Goal: Transaction & Acquisition: Book appointment/travel/reservation

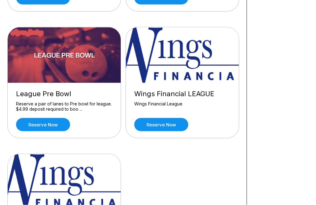
scroll to position [716, 0]
click at [27, 121] on link "Reserve now" at bounding box center [43, 124] width 54 height 13
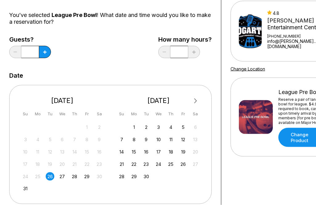
scroll to position [57, 0]
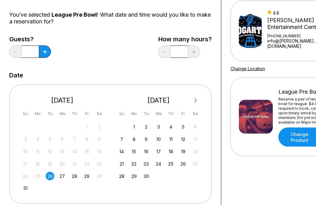
click at [75, 173] on div "28" at bounding box center [74, 176] width 8 height 8
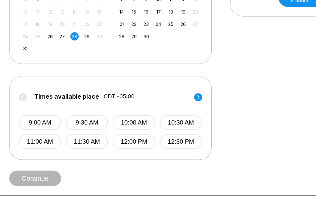
scroll to position [197, 0]
click at [38, 121] on button "9:00 AM" at bounding box center [40, 123] width 42 height 15
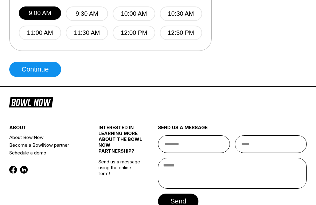
scroll to position [307, 0]
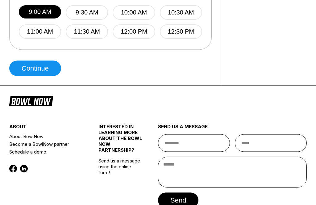
click at [25, 69] on button "Continue" at bounding box center [35, 68] width 52 height 15
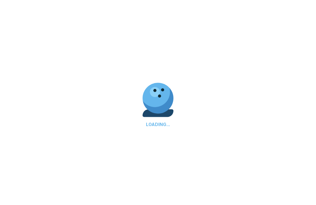
scroll to position [307, 0]
select select "**"
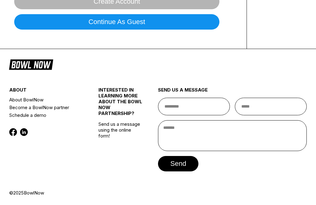
scroll to position [0, 0]
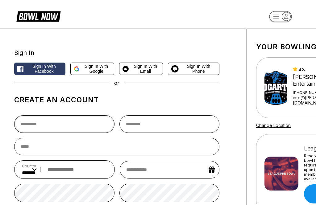
click at [31, 124] on input "text" at bounding box center [64, 125] width 100 height 18
type input "***"
type input "*********"
type input "**********"
click at [62, 175] on input "tel" at bounding box center [75, 169] width 63 height 11
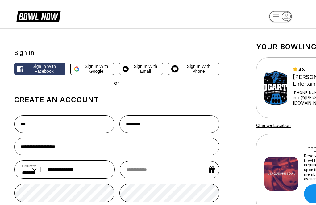
type input "**********"
click at [178, 174] on input "text" at bounding box center [170, 170] width 100 height 18
select select "*"
select select "****"
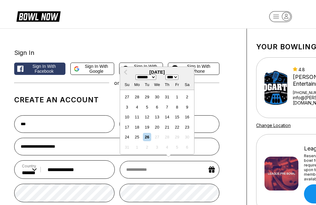
type input "*"
select select "*"
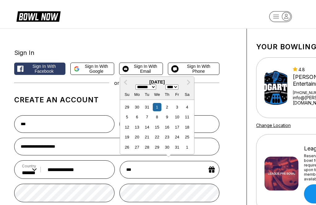
type input "****"
select select "**"
select select "****"
type input "**********"
select select "*"
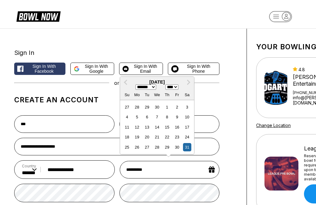
select select "****"
type input "**********"
click at [160, 132] on div "15" at bounding box center [157, 127] width 8 height 8
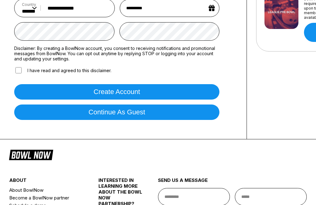
scroll to position [162, 0]
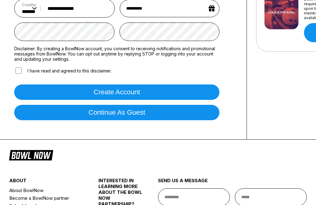
click at [200, 98] on button "Create account" at bounding box center [116, 92] width 205 height 15
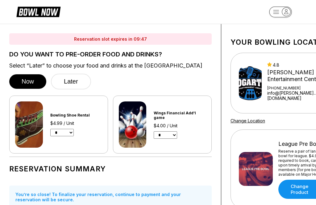
scroll to position [0, 0]
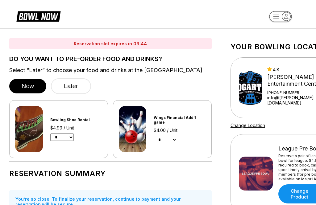
click at [77, 85] on button "Later" at bounding box center [71, 86] width 40 height 16
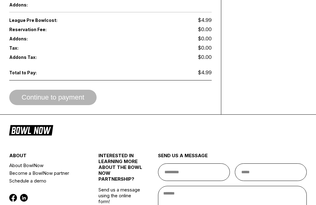
scroll to position [397, 0]
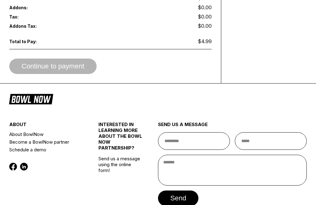
click at [36, 74] on div "Continue to payment" at bounding box center [110, 66] width 203 height 15
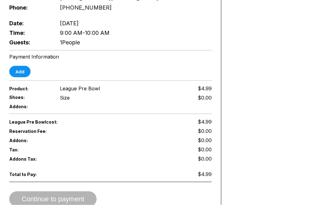
scroll to position [264, 0]
click at [19, 77] on button "Add" at bounding box center [19, 71] width 21 height 11
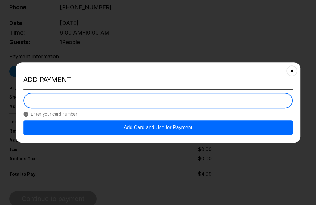
scroll to position [264, 0]
click at [162, 135] on button "Add Card and Use for Payment" at bounding box center [157, 127] width 269 height 15
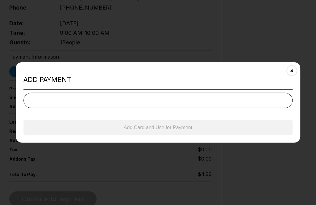
scroll to position [264, 0]
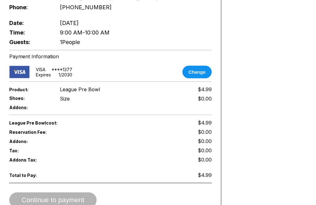
click at [84, 205] on div "Continue to payment" at bounding box center [110, 200] width 203 height 15
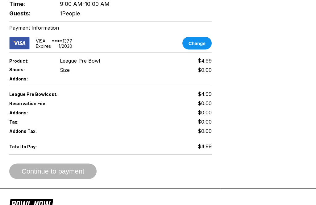
scroll to position [293, 0]
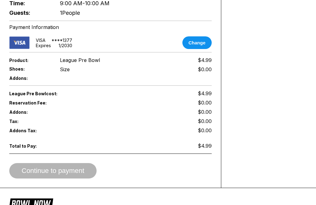
click at [91, 179] on div "Continue to payment" at bounding box center [110, 170] width 203 height 15
click at [71, 179] on div "Continue to payment" at bounding box center [110, 170] width 203 height 15
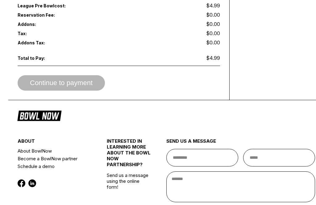
scroll to position [426, 0]
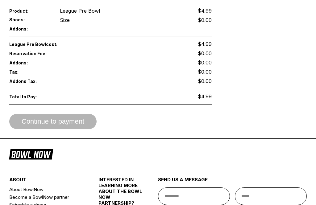
click at [48, 129] on div "Continue to payment" at bounding box center [110, 121] width 203 height 15
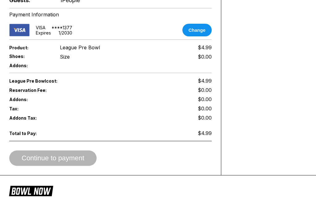
click at [33, 136] on span "Total to Pay:" at bounding box center [29, 133] width 40 height 5
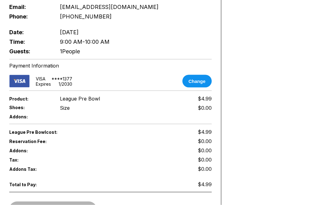
scroll to position [254, 0]
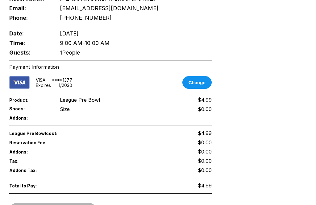
click at [24, 112] on span "Shoes:" at bounding box center [29, 108] width 40 height 5
click at [202, 89] on button "Change" at bounding box center [197, 82] width 29 height 13
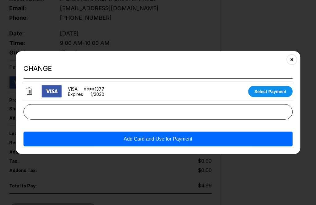
click at [289, 67] on button "Close" at bounding box center [291, 59] width 15 height 15
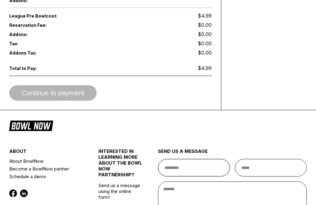
scroll to position [371, 0]
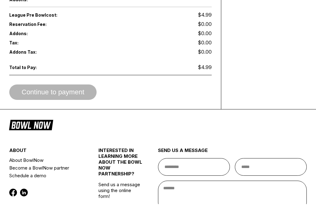
click at [36, 101] on div "Continue to payment" at bounding box center [110, 93] width 203 height 15
click at [40, 100] on div "Continue to payment" at bounding box center [110, 92] width 203 height 15
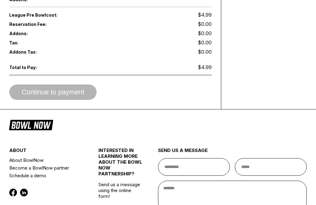
click at [40, 98] on div "Continue to payment" at bounding box center [110, 92] width 203 height 15
click at [39, 98] on div "Continue to payment" at bounding box center [110, 92] width 203 height 15
click at [44, 100] on div "Continue to payment" at bounding box center [110, 92] width 203 height 15
click at [43, 100] on div "Continue to payment" at bounding box center [110, 92] width 203 height 15
click at [39, 100] on div "Continue to payment" at bounding box center [110, 92] width 203 height 15
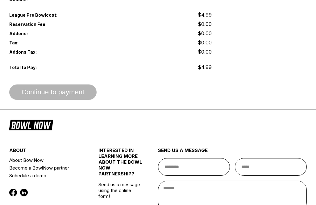
click at [44, 100] on div "Continue to payment" at bounding box center [110, 92] width 203 height 15
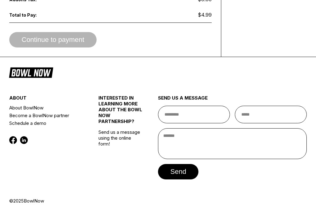
scroll to position [426, 0]
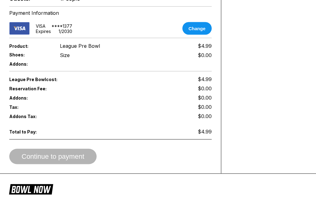
click at [43, 165] on div "Continue to payment" at bounding box center [110, 156] width 203 height 15
click at [43, 164] on div "Continue to payment" at bounding box center [110, 156] width 203 height 15
click at [46, 164] on div "Continue to payment" at bounding box center [110, 156] width 203 height 15
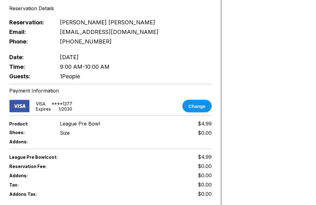
scroll to position [230, 0]
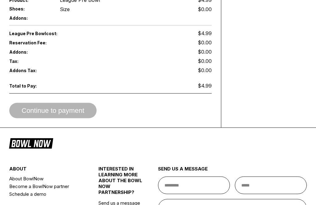
click at [32, 119] on div "Continue to payment" at bounding box center [110, 110] width 203 height 15
click at [32, 118] on div "Continue to payment" at bounding box center [110, 110] width 203 height 15
click at [20, 90] on div "Total to Pay: $4.99" at bounding box center [110, 85] width 203 height 9
click at [44, 118] on div "Continue to payment" at bounding box center [110, 110] width 203 height 15
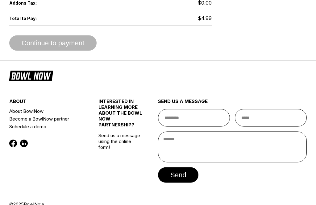
scroll to position [426, 0]
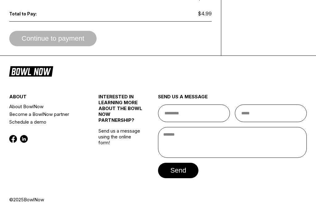
click at [26, 111] on link "About BowlNow" at bounding box center [46, 107] width 74 height 8
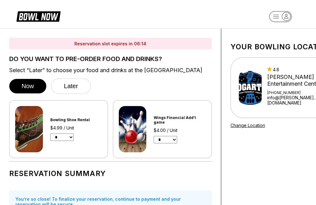
click at [77, 87] on button "Later" at bounding box center [71, 86] width 40 height 16
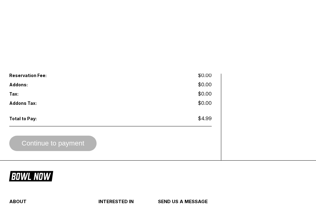
scroll to position [397, 0]
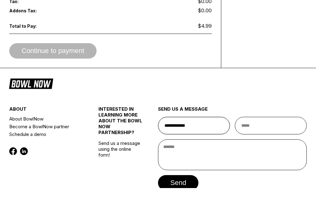
type input "**********"
click at [265, 171] on textarea at bounding box center [232, 172] width 149 height 31
type textarea "*"
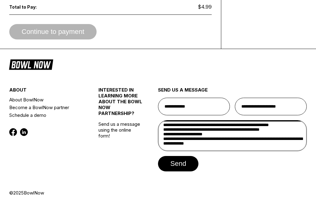
scroll to position [19, 0]
type textarea "**********"
click at [184, 169] on button "send" at bounding box center [178, 163] width 40 height 15
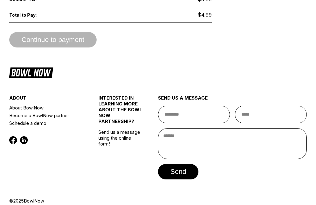
scroll to position [426, 0]
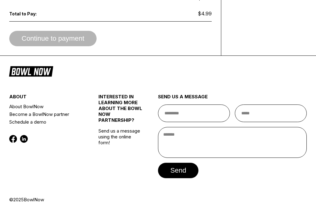
click at [78, 46] on div "Continue to payment" at bounding box center [110, 38] width 203 height 15
click at [54, 46] on div "Continue to payment" at bounding box center [110, 38] width 203 height 15
click at [190, 18] on div "Total to Pay: $4.99" at bounding box center [110, 13] width 203 height 9
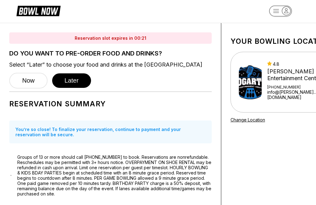
scroll to position [0, 0]
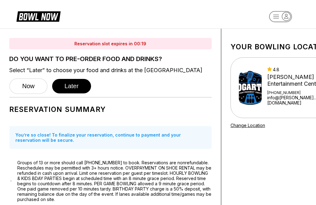
click at [34, 89] on button "Now" at bounding box center [28, 86] width 38 height 16
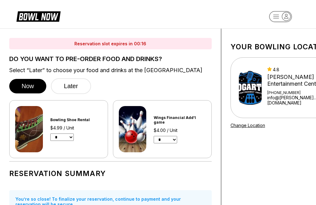
click at [75, 86] on button "Later" at bounding box center [71, 86] width 40 height 16
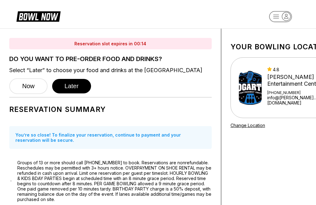
click at [31, 82] on button "Now" at bounding box center [28, 86] width 38 height 16
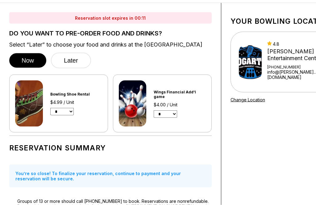
scroll to position [26, 0]
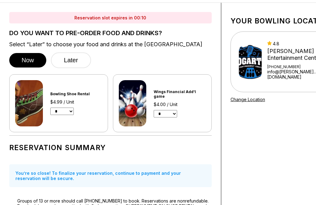
click at [76, 65] on button "Later" at bounding box center [71, 61] width 40 height 16
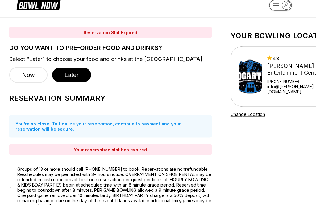
scroll to position [0, 0]
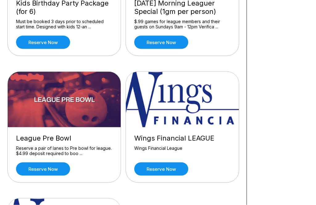
scroll to position [672, 0]
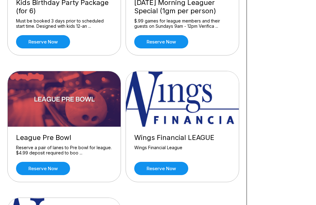
click at [38, 168] on link "Reserve now" at bounding box center [43, 168] width 54 height 13
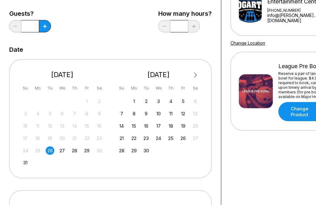
scroll to position [83, 0]
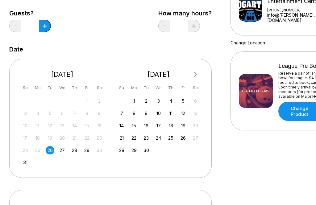
click at [73, 152] on div "28" at bounding box center [74, 150] width 8 height 8
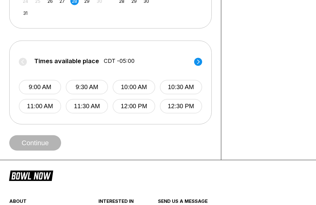
scroll to position [233, 0]
click at [36, 86] on button "9:00 AM" at bounding box center [40, 87] width 42 height 15
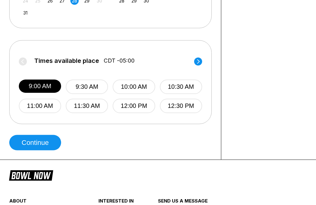
scroll to position [233, 0]
click at [31, 146] on button "Continue" at bounding box center [35, 142] width 52 height 15
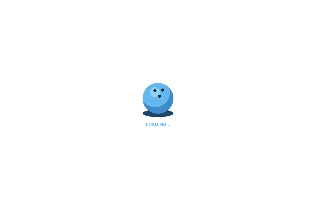
scroll to position [0, 0]
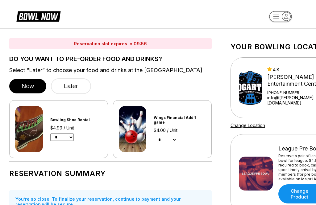
click at [77, 88] on button "Later" at bounding box center [71, 86] width 40 height 16
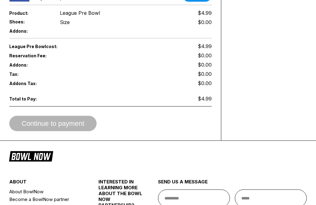
scroll to position [341, 0]
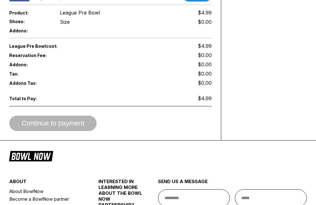
click at [38, 131] on div "Continue to payment" at bounding box center [110, 123] width 203 height 15
click at [40, 131] on div "Continue to payment" at bounding box center [110, 123] width 203 height 15
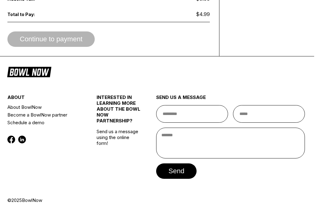
scroll to position [424, 0]
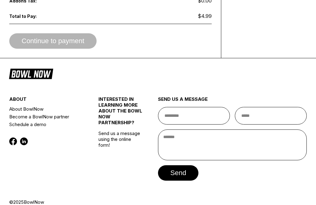
click at [27, 78] on icon at bounding box center [36, 74] width 30 height 7
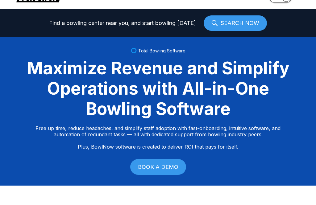
scroll to position [20, 0]
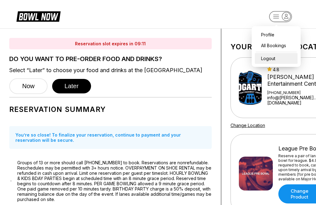
click at [270, 61] on div "Logout" at bounding box center [276, 58] width 43 height 11
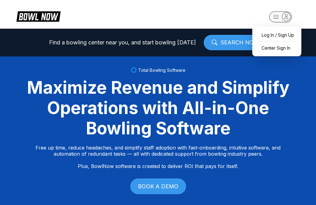
select select "**"
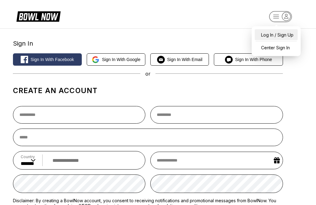
click at [268, 34] on div "Log In / Sign Up" at bounding box center [276, 34] width 43 height 11
click at [269, 31] on div "Log In / Sign Up" at bounding box center [276, 34] width 43 height 11
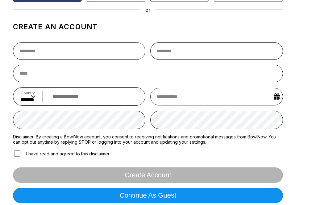
scroll to position [60, 0]
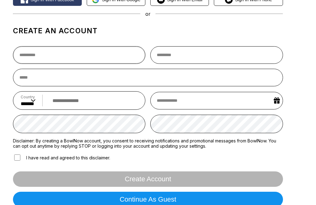
click at [28, 52] on input "text" at bounding box center [79, 55] width 133 height 18
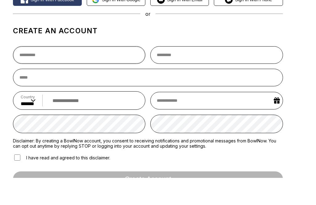
scroll to position [0, 0]
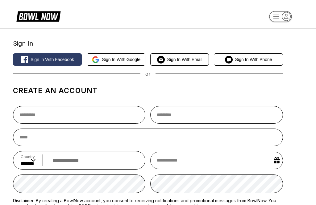
click at [200, 57] on span "Sign in with Email" at bounding box center [184, 59] width 35 height 5
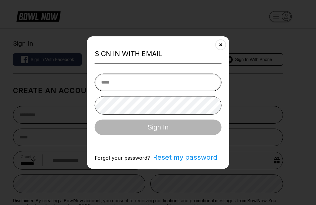
type input "**********"
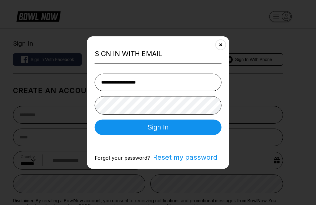
click at [158, 129] on button "Sign In" at bounding box center [158, 127] width 127 height 15
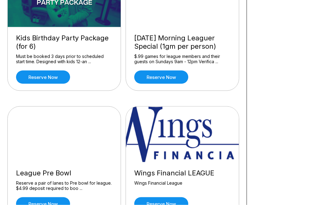
scroll to position [636, 0]
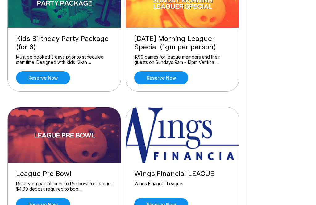
click at [47, 152] on img at bounding box center [65, 135] width 114 height 56
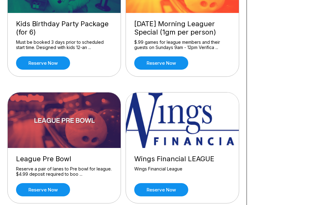
scroll to position [660, 0]
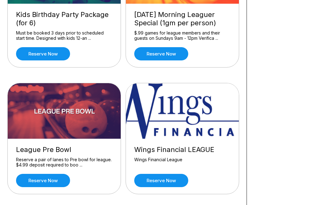
click at [35, 177] on link "Reserve now" at bounding box center [43, 180] width 54 height 13
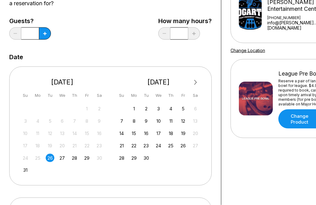
scroll to position [87, 0]
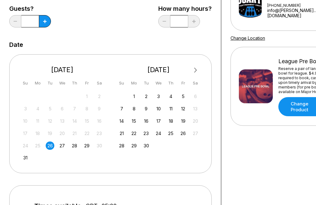
click at [61, 145] on div "27" at bounding box center [62, 146] width 8 height 8
click at [76, 146] on div "28" at bounding box center [74, 146] width 8 height 8
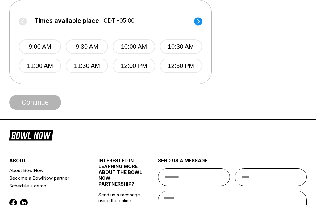
scroll to position [253, 0]
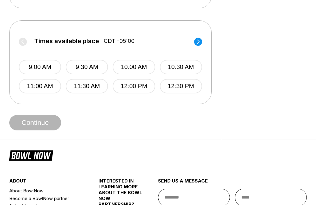
click at [32, 69] on button "9:00 AM" at bounding box center [40, 67] width 42 height 15
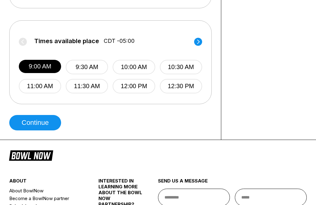
click at [30, 125] on button "Continue" at bounding box center [35, 122] width 52 height 15
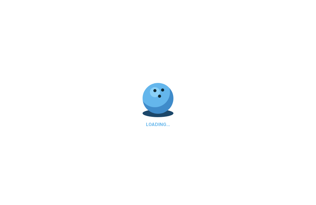
scroll to position [0, 0]
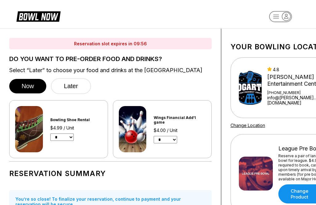
click at [72, 92] on button "Later" at bounding box center [71, 86] width 40 height 16
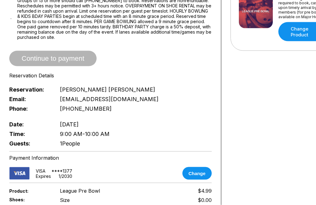
scroll to position [163, 0]
click at [35, 62] on span "Continue to payment" at bounding box center [52, 59] width 87 height 6
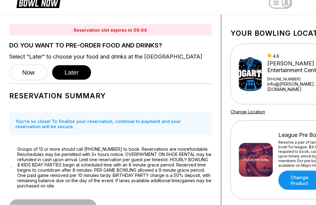
scroll to position [0, 0]
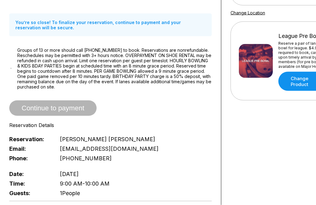
click at [34, 112] on span "Continue to payment" at bounding box center [52, 109] width 87 height 6
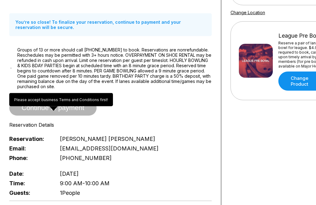
click at [17, 128] on div "Reservation Details" at bounding box center [110, 125] width 203 height 6
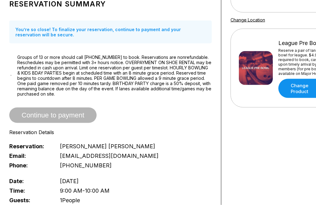
scroll to position [108, 0]
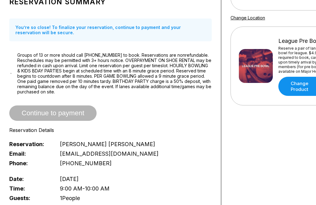
click at [41, 116] on div "Continue to payment" at bounding box center [110, 113] width 203 height 15
click at [41, 117] on span "Continue to payment" at bounding box center [52, 114] width 87 height 6
click at [40, 117] on span "Continue to payment" at bounding box center [52, 114] width 87 height 6
click at [39, 117] on span "Continue to payment" at bounding box center [52, 114] width 87 height 6
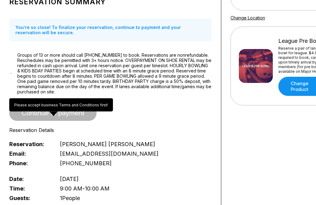
click at [39, 117] on span "Continue to payment" at bounding box center [52, 114] width 87 height 6
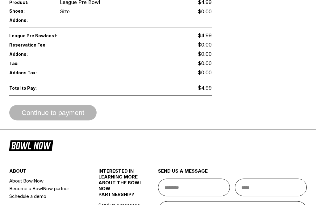
scroll to position [363, 0]
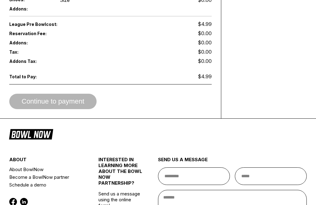
click at [28, 109] on div "Continue to payment" at bounding box center [110, 101] width 203 height 15
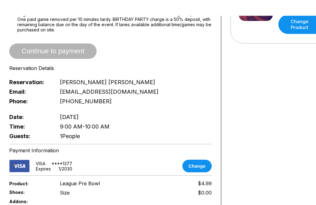
scroll to position [170, 0]
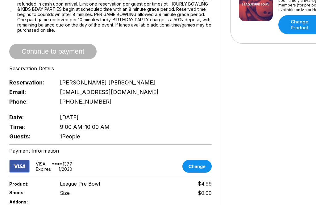
click at [70, 55] on span "Continue to payment" at bounding box center [52, 52] width 87 height 6
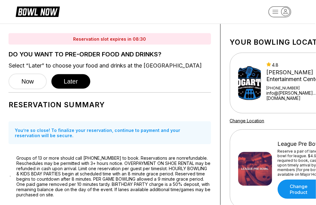
scroll to position [0, 0]
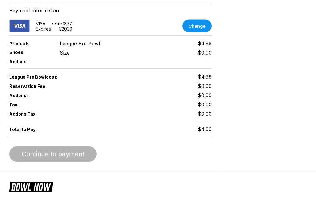
click at [75, 162] on div "Continue to payment" at bounding box center [110, 154] width 203 height 15
click at [82, 162] on div "Continue to payment" at bounding box center [110, 153] width 203 height 15
click at [73, 162] on div "Continue to payment" at bounding box center [110, 153] width 203 height 15
click at [58, 162] on div "Continue to payment" at bounding box center [110, 153] width 203 height 15
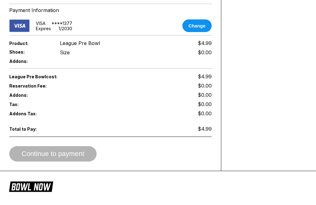
click at [48, 162] on div "Continue to payment" at bounding box center [110, 153] width 203 height 15
click at [44, 162] on div "Continue to payment" at bounding box center [110, 153] width 203 height 15
click at [43, 162] on div "Continue to payment" at bounding box center [110, 153] width 203 height 15
click at [58, 162] on div "Continue to payment" at bounding box center [110, 153] width 203 height 15
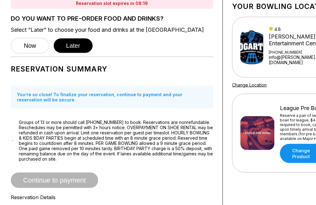
scroll to position [0, 0]
